Goal: Information Seeking & Learning: Learn about a topic

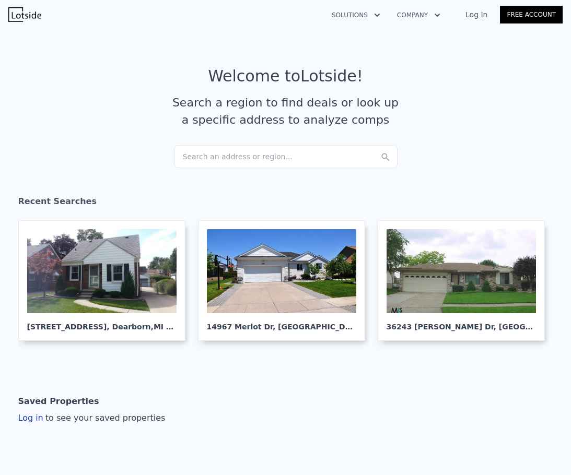
click at [244, 151] on div "Search an address or region..." at bounding box center [285, 156] width 223 height 23
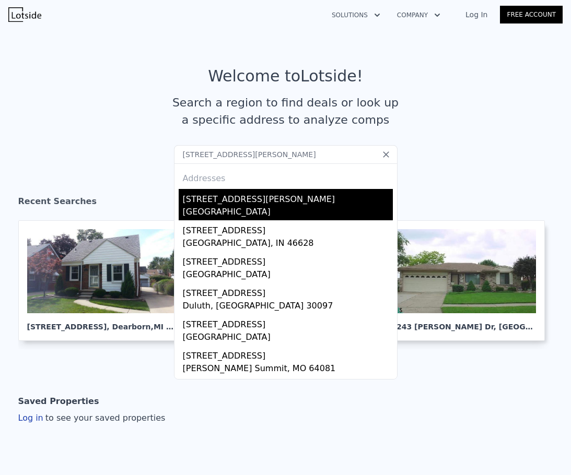
type input "[STREET_ADDRESS][PERSON_NAME]"
click at [279, 198] on div "[STREET_ADDRESS][PERSON_NAME]" at bounding box center [288, 197] width 210 height 17
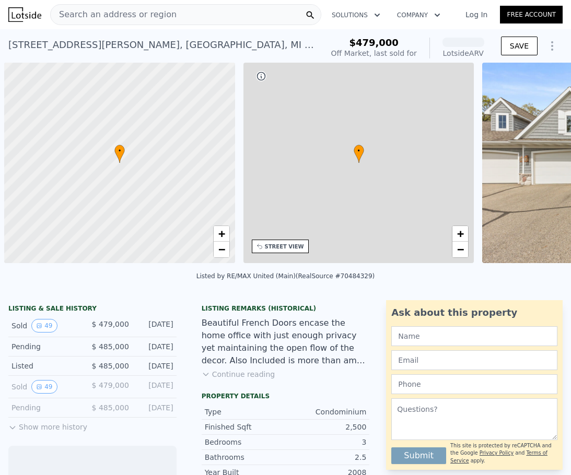
scroll to position [0, 4]
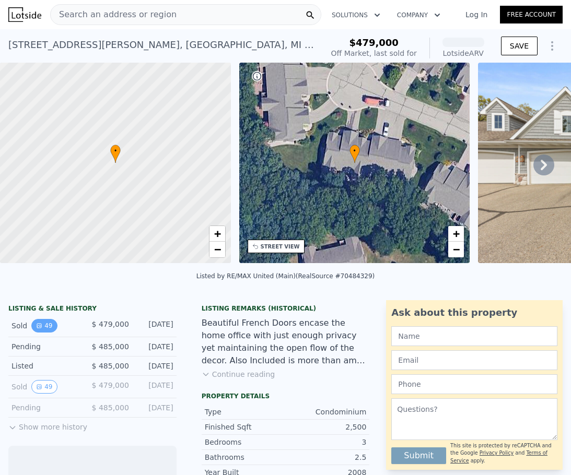
click at [42, 333] on button "49" at bounding box center [44, 326] width 26 height 14
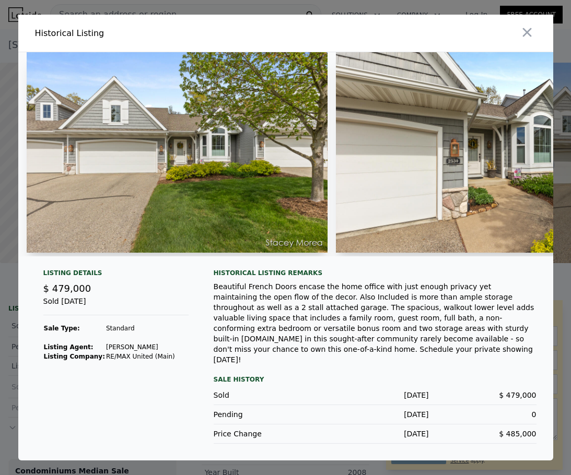
drag, startPoint x: 39, startPoint y: 273, endPoint x: 46, endPoint y: 273, distance: 7.3
click at [46, 265] on div at bounding box center [285, 158] width 535 height 213
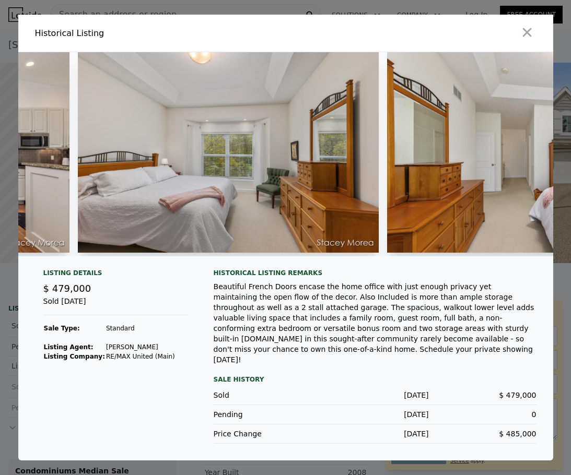
scroll to position [0, 4926]
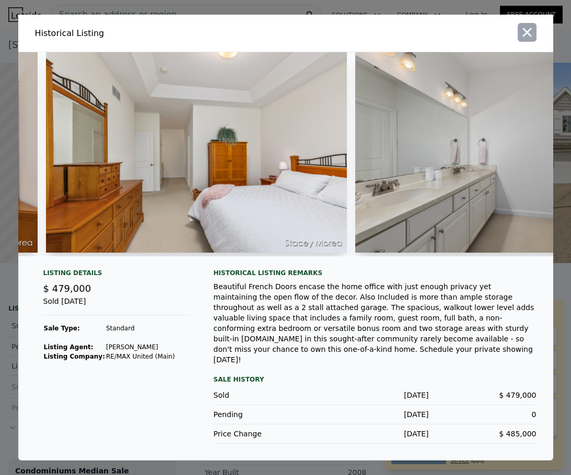
click at [524, 39] on icon "button" at bounding box center [527, 32] width 15 height 15
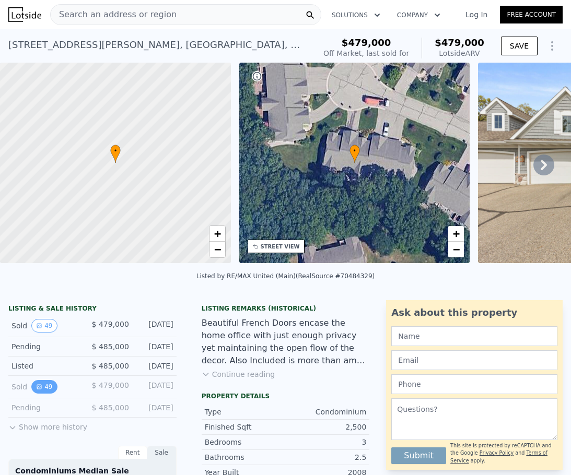
click at [52, 392] on button "49" at bounding box center [44, 387] width 26 height 14
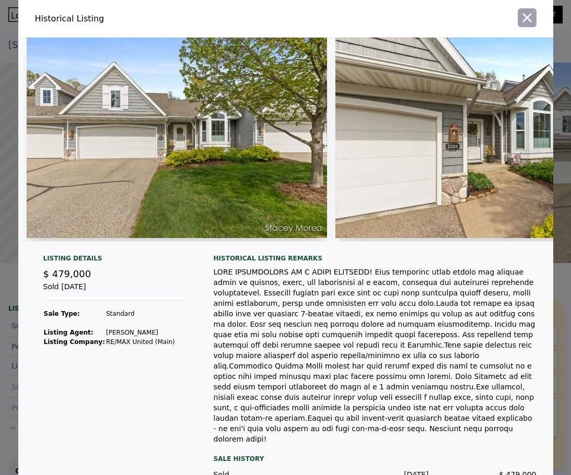
click at [527, 14] on icon "button" at bounding box center [526, 18] width 9 height 9
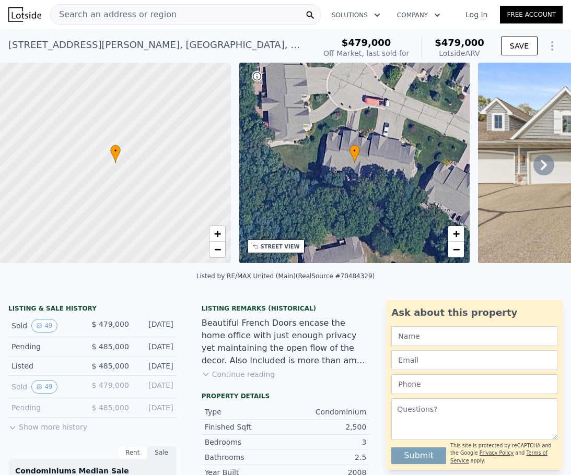
click at [32, 432] on button "Show more history" at bounding box center [47, 425] width 79 height 15
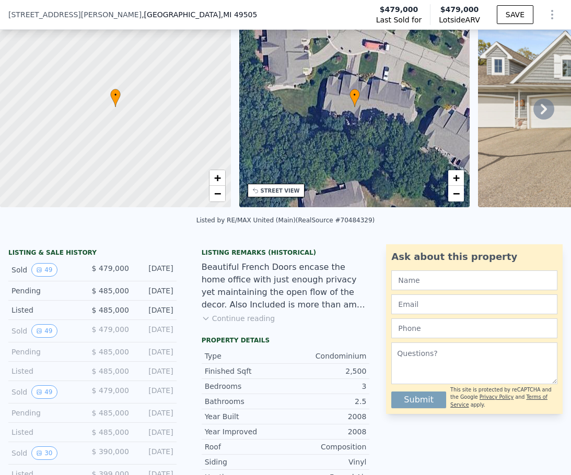
scroll to position [101, 0]
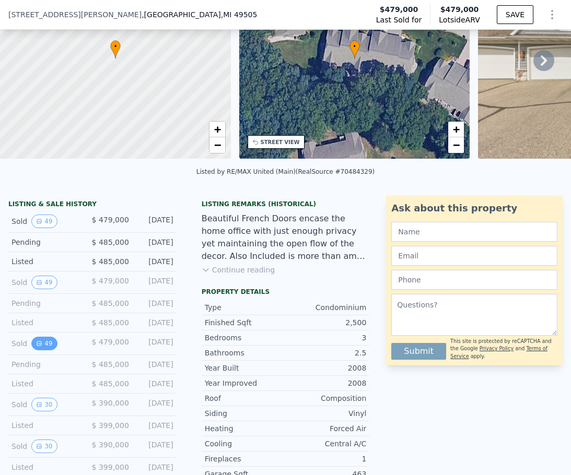
click at [51, 350] on button "49" at bounding box center [44, 344] width 26 height 14
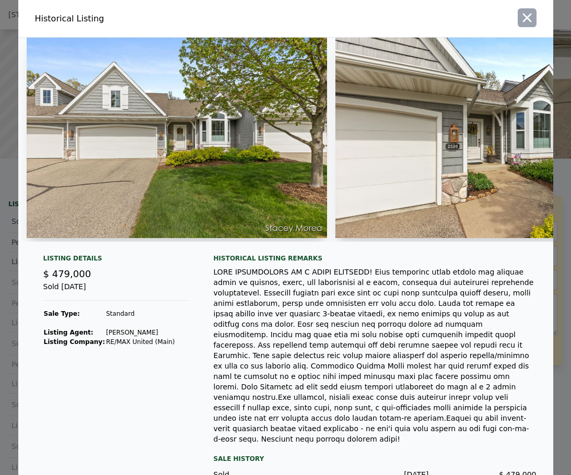
click at [520, 16] on icon "button" at bounding box center [527, 17] width 15 height 15
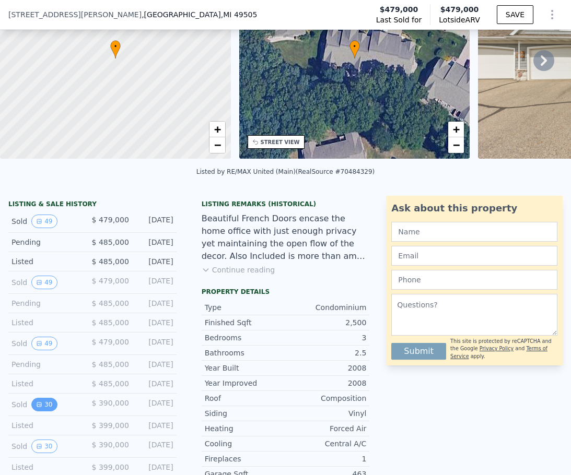
click at [39, 408] on icon "View historical data" at bounding box center [39, 405] width 6 height 6
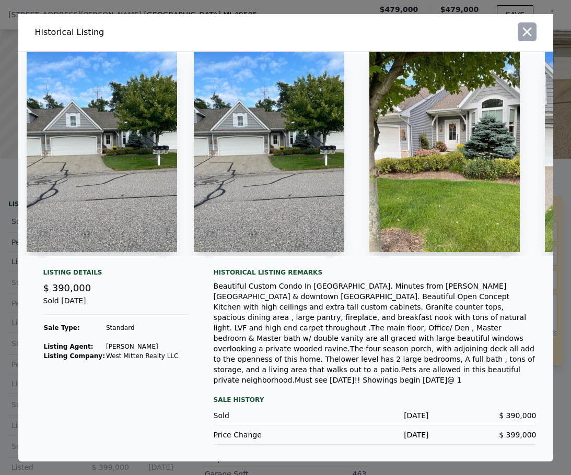
click at [518, 39] on button "button" at bounding box center [526, 31] width 19 height 19
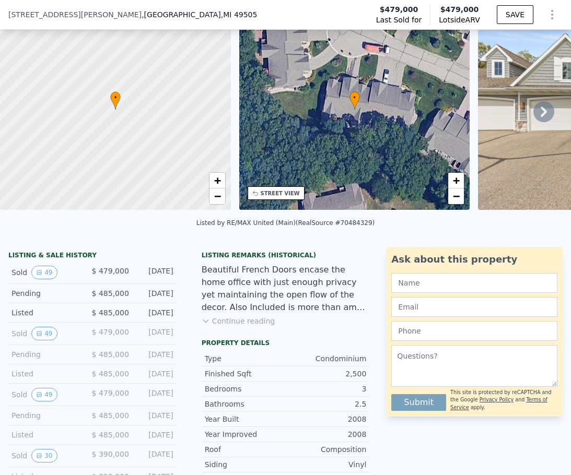
scroll to position [4, 0]
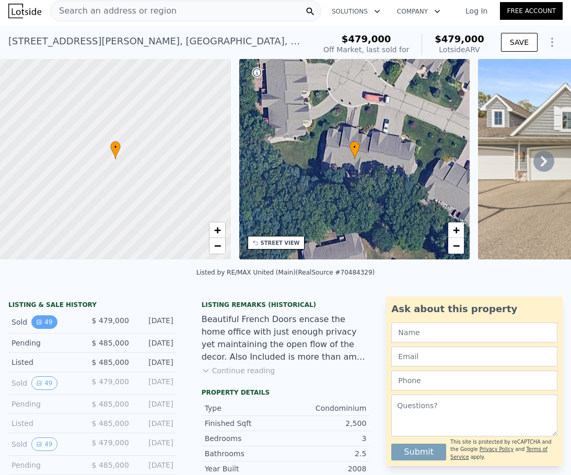
click at [49, 329] on button "49" at bounding box center [44, 322] width 26 height 14
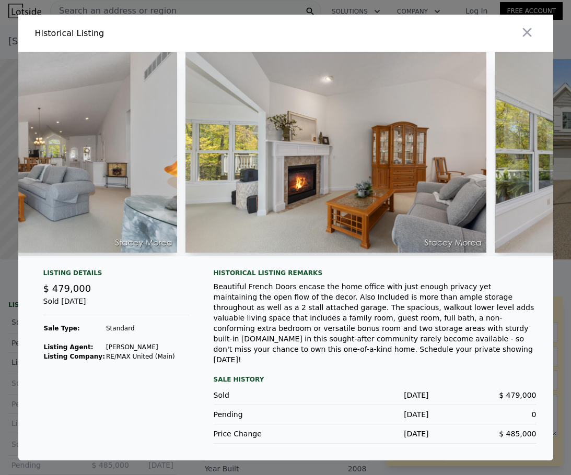
scroll to position [0, 2055]
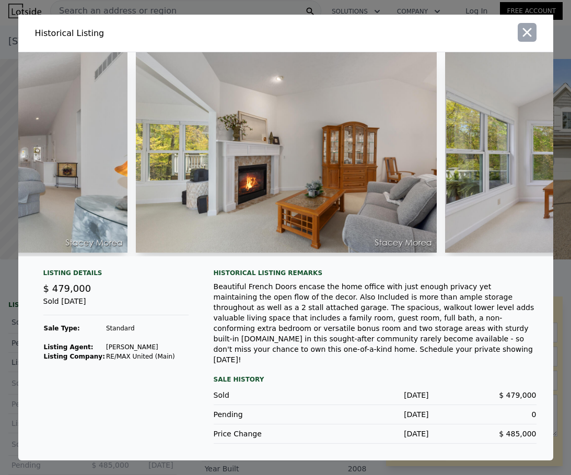
click at [526, 40] on icon "button" at bounding box center [527, 32] width 15 height 15
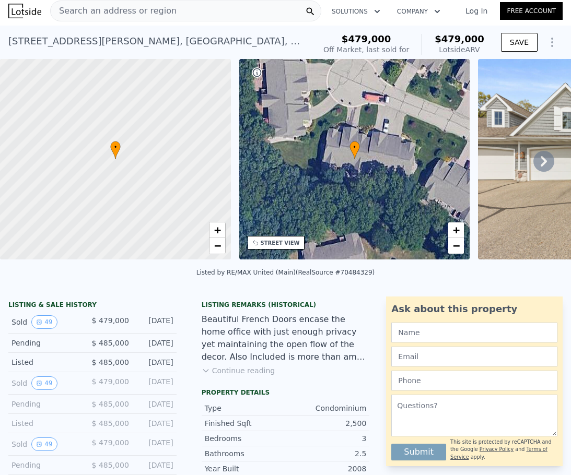
click at [146, 17] on div "Search an address or region" at bounding box center [114, 11] width 126 height 20
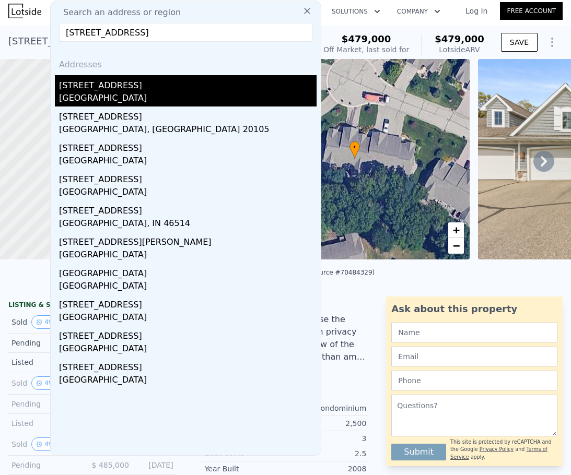
type input "[STREET_ADDRESS]"
click at [175, 86] on div "[STREET_ADDRESS]" at bounding box center [187, 83] width 257 height 17
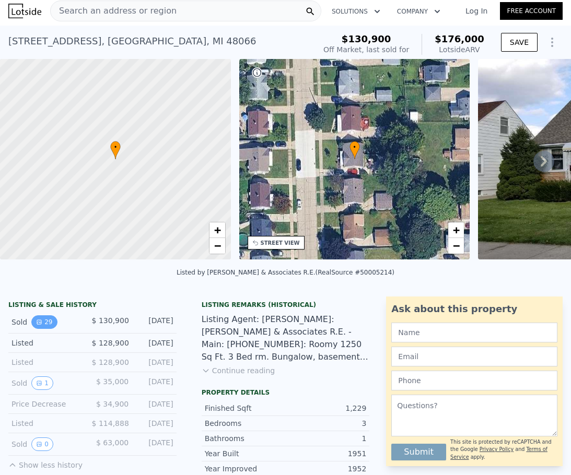
click at [51, 329] on button "29" at bounding box center [44, 322] width 26 height 14
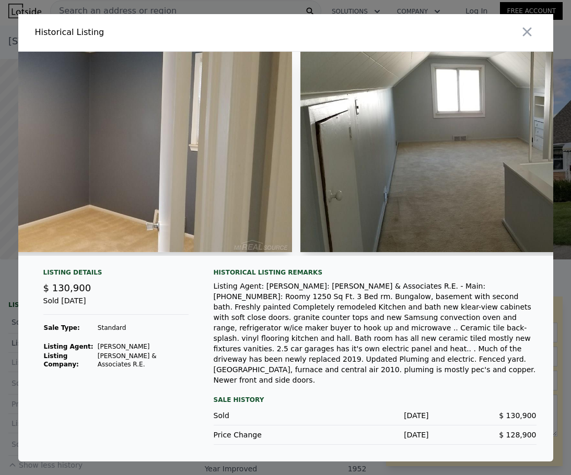
scroll to position [0, 5889]
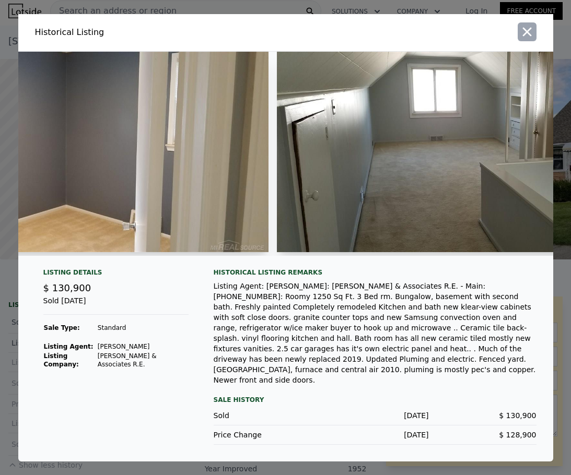
click at [526, 37] on icon "button" at bounding box center [527, 32] width 15 height 15
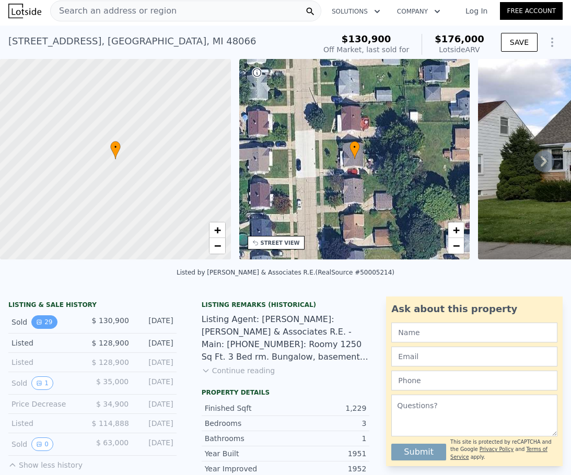
click at [41, 325] on icon "View historical data" at bounding box center [39, 322] width 6 height 6
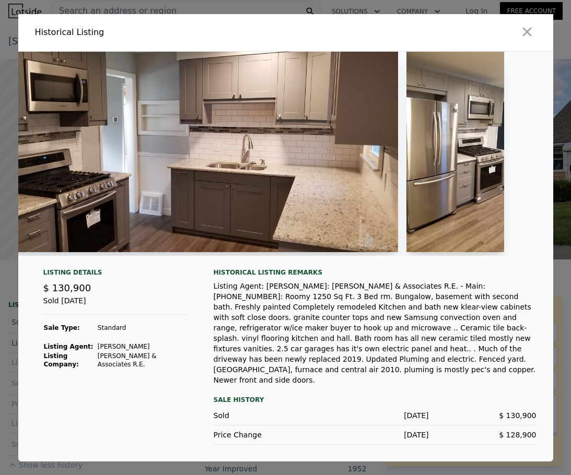
scroll to position [0, 940]
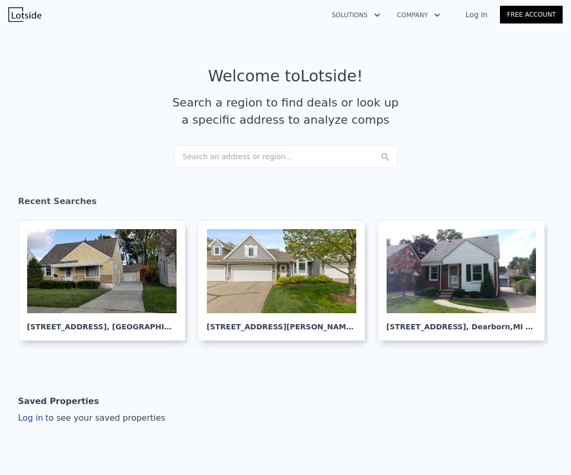
click at [230, 154] on div "Search an address or region..." at bounding box center [285, 156] width 223 height 23
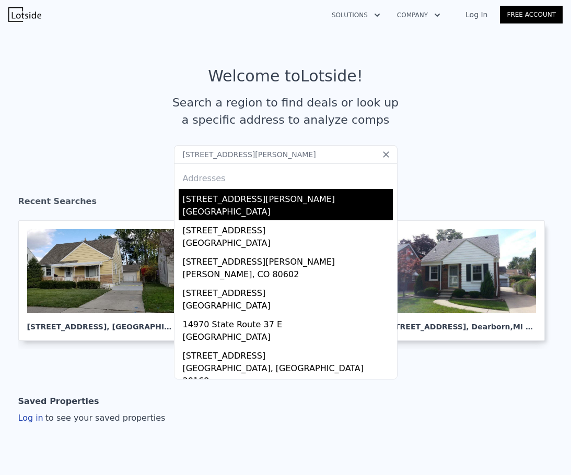
type input "[STREET_ADDRESS][PERSON_NAME]"
click at [261, 193] on div "[STREET_ADDRESS][PERSON_NAME]" at bounding box center [288, 197] width 210 height 17
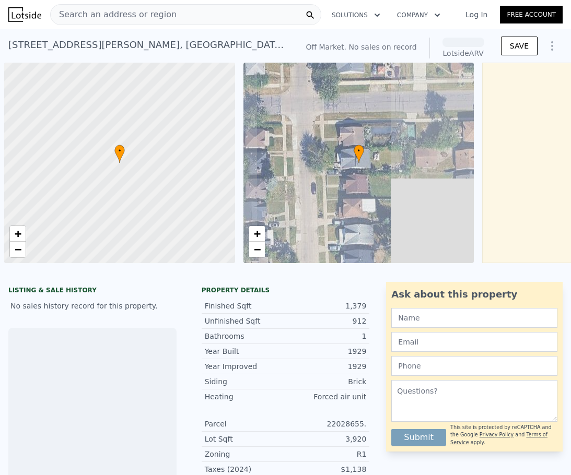
scroll to position [0, 4]
